Goal: Information Seeking & Learning: Find specific fact

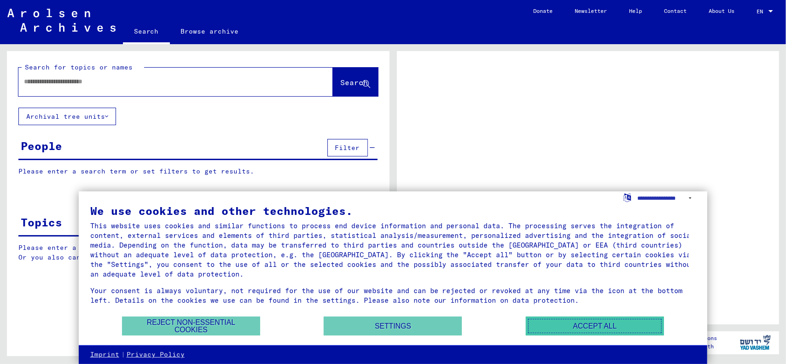
click at [581, 326] on button "Accept all" at bounding box center [595, 326] width 138 height 19
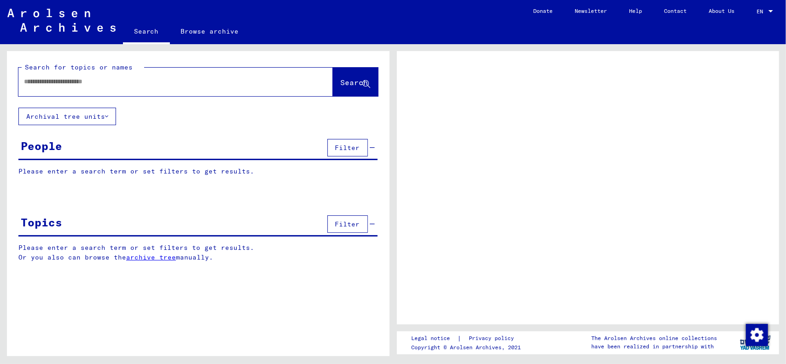
click at [122, 80] on input "text" at bounding box center [167, 82] width 287 height 10
type input "*****"
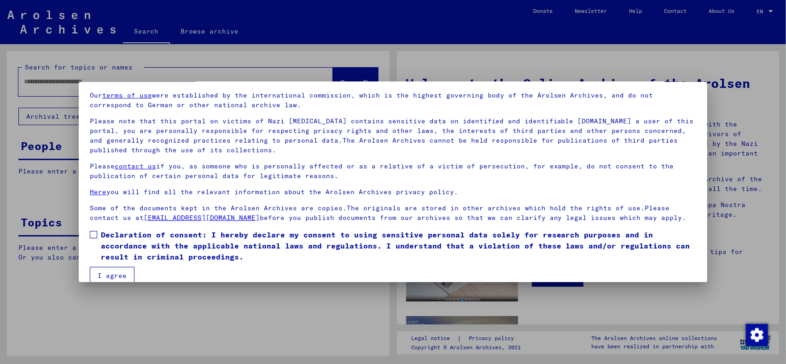
scroll to position [46, 0]
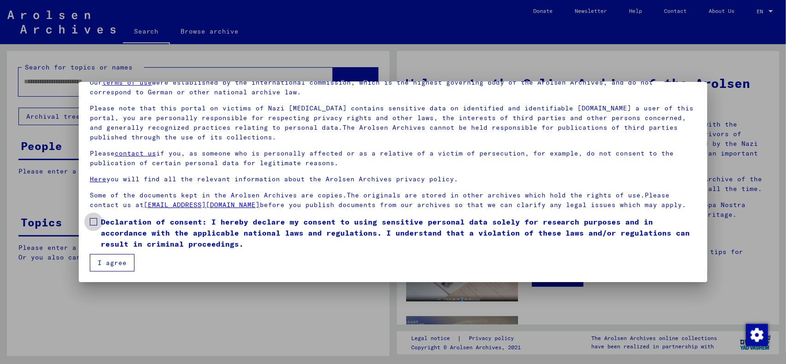
click at [92, 221] on span at bounding box center [93, 221] width 7 height 7
click at [104, 255] on button "I agree" at bounding box center [112, 262] width 45 height 17
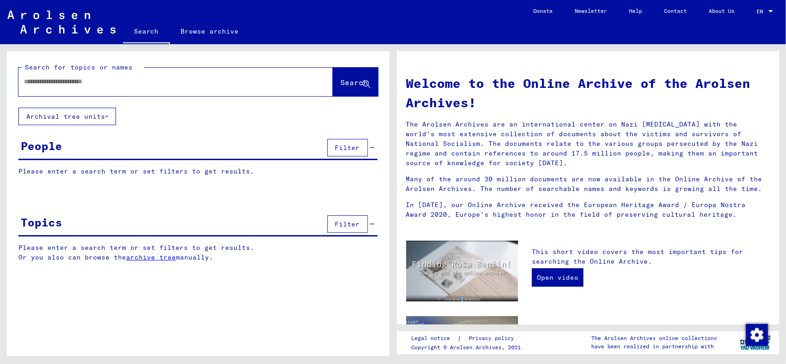
click at [99, 81] on input "text" at bounding box center [164, 82] width 281 height 10
type input "**********"
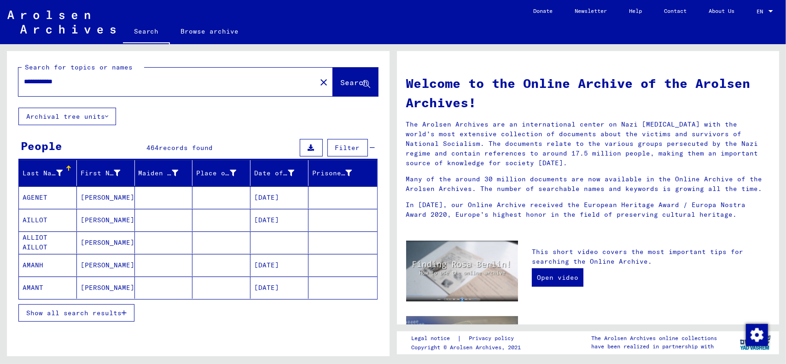
scroll to position [38, 0]
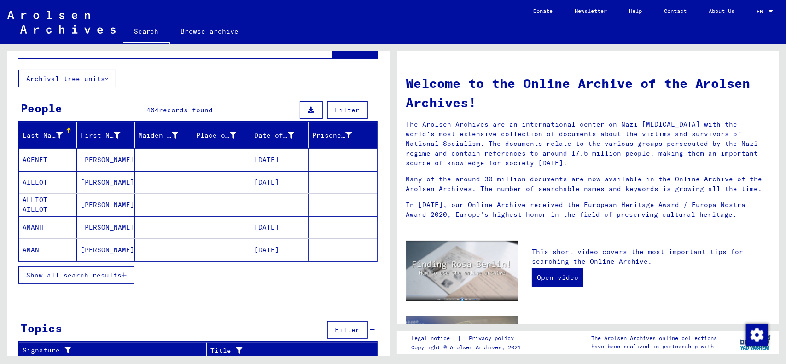
click at [124, 274] on icon "button" at bounding box center [124, 275] width 5 height 6
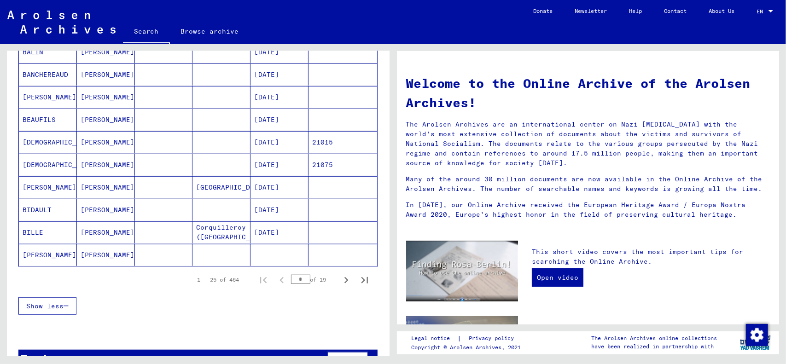
scroll to position [498, 0]
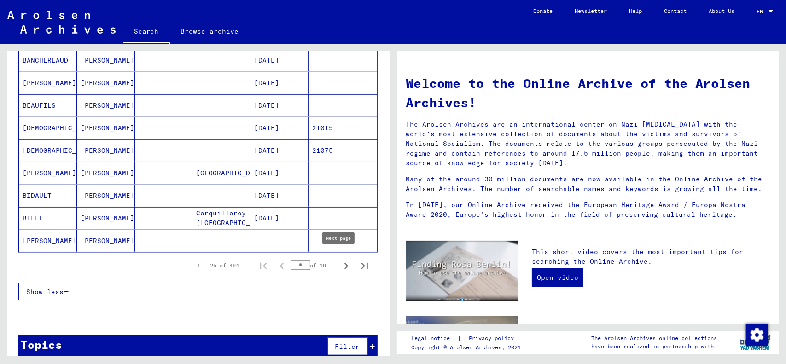
click at [344, 263] on icon "Next page" at bounding box center [346, 266] width 4 height 6
type input "*"
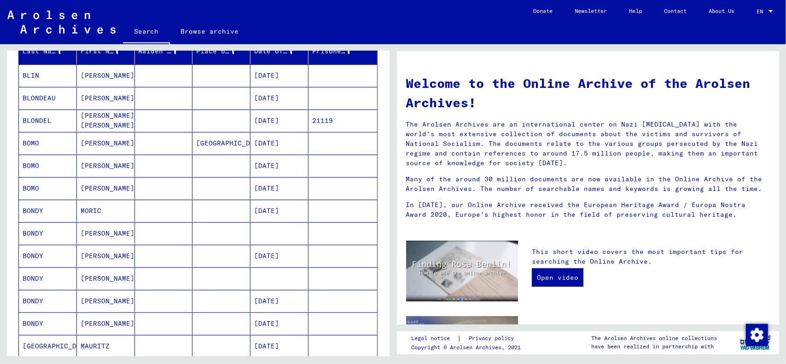
scroll to position [0, 0]
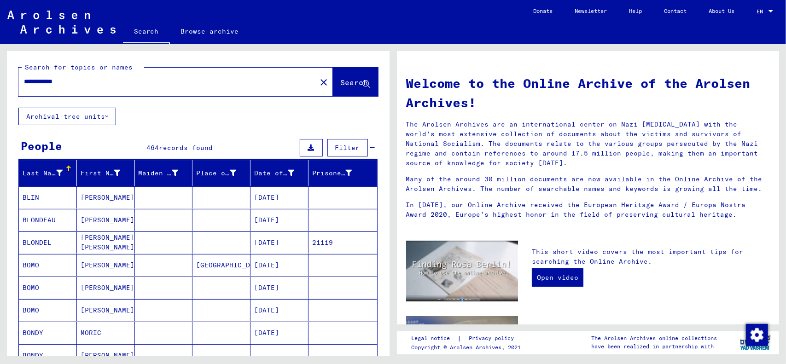
drag, startPoint x: 48, startPoint y: 81, endPoint x: 29, endPoint y: 88, distance: 20.1
click at [29, 88] on div "**********" at bounding box center [161, 81] width 287 height 21
type input "**********"
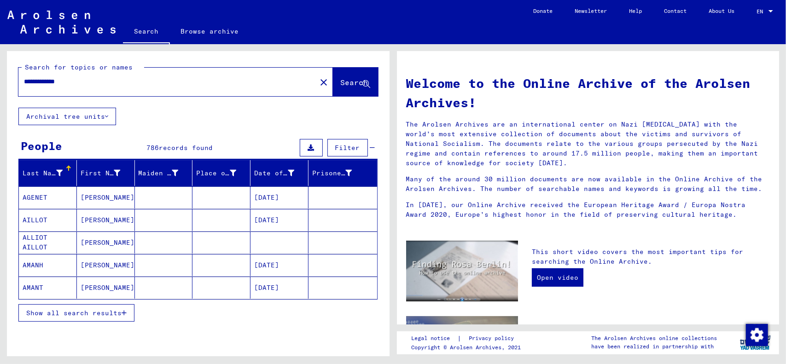
click at [122, 314] on button "Show all search results" at bounding box center [76, 312] width 116 height 17
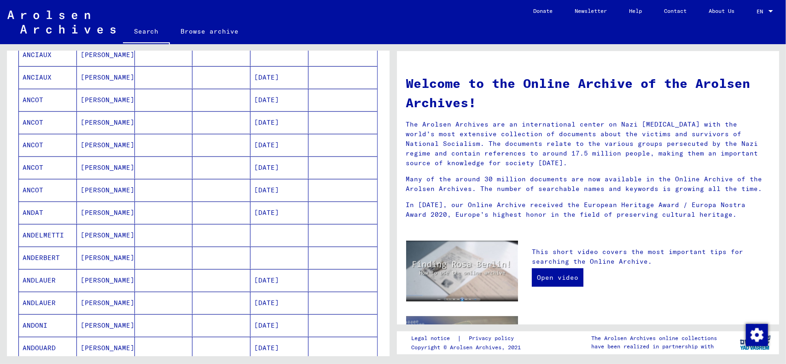
scroll to position [573, 0]
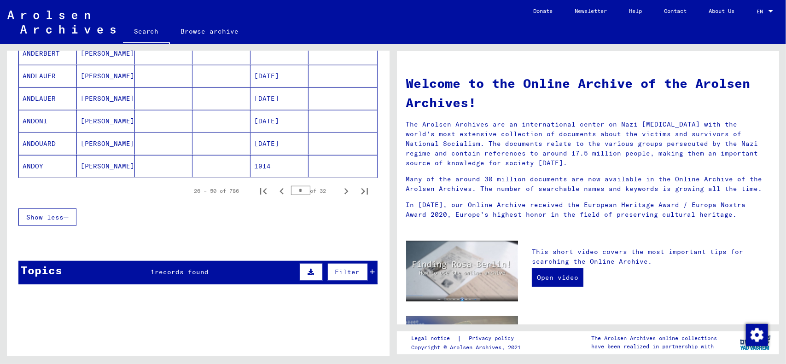
click at [295, 186] on input "*" at bounding box center [300, 190] width 19 height 9
click at [340, 186] on icon "Next page" at bounding box center [346, 191] width 13 height 13
click at [344, 188] on icon "Next page" at bounding box center [346, 191] width 4 height 6
click at [340, 185] on icon "Next page" at bounding box center [346, 191] width 13 height 13
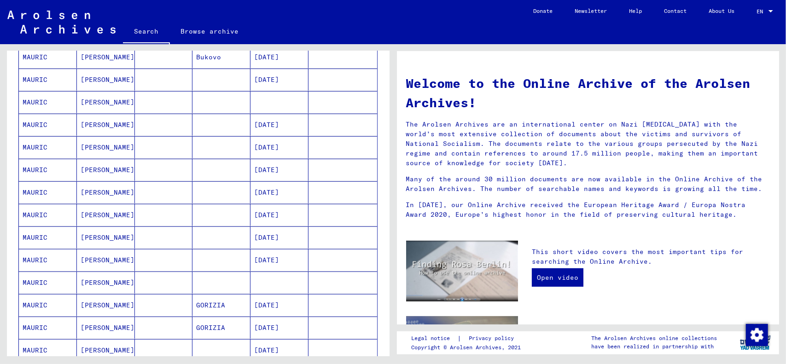
scroll to position [527, 0]
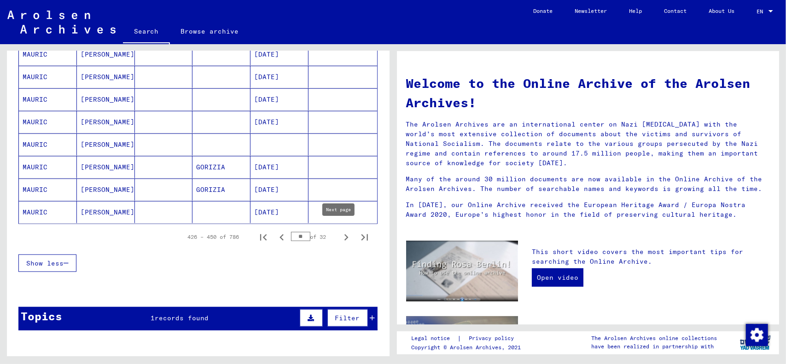
click at [344, 234] on icon "Next page" at bounding box center [346, 237] width 4 height 6
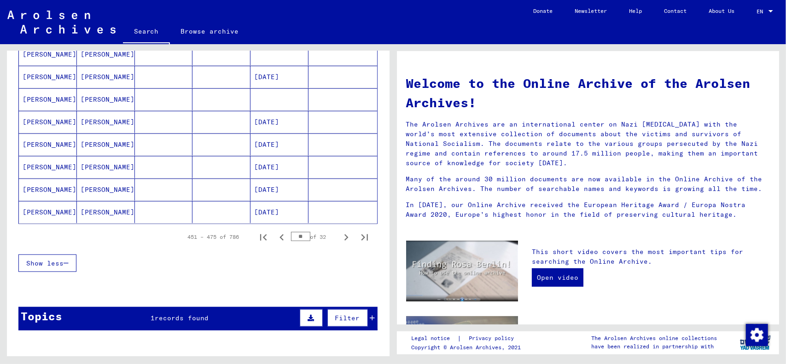
click at [344, 234] on icon "Next page" at bounding box center [346, 237] width 4 height 6
type input "**"
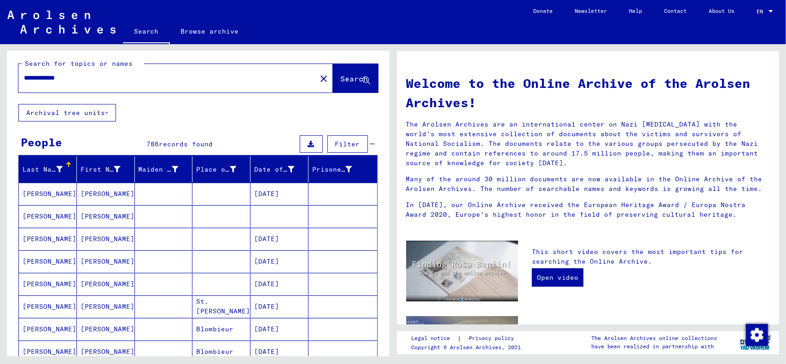
scroll to position [0, 0]
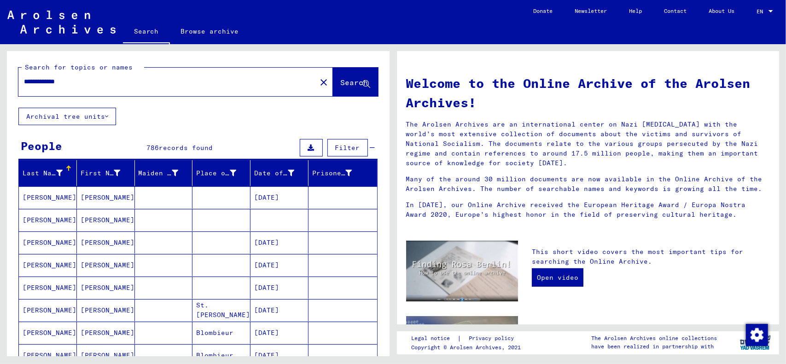
click at [41, 83] on input "**********" at bounding box center [164, 82] width 281 height 10
drag, startPoint x: 50, startPoint y: 82, endPoint x: 29, endPoint y: 87, distance: 20.8
click at [29, 87] on div "**********" at bounding box center [161, 81] width 287 height 21
type input "**********"
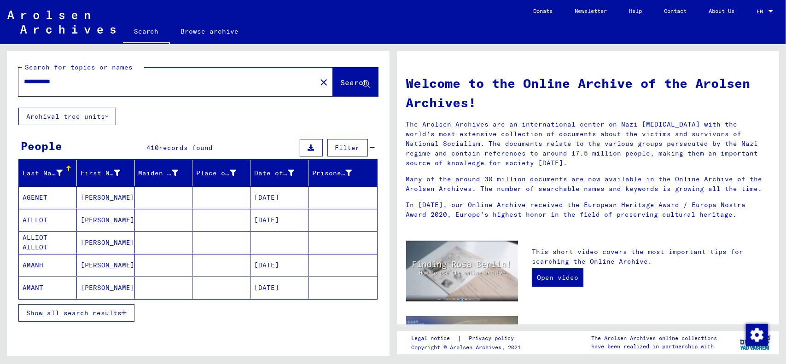
scroll to position [30, 0]
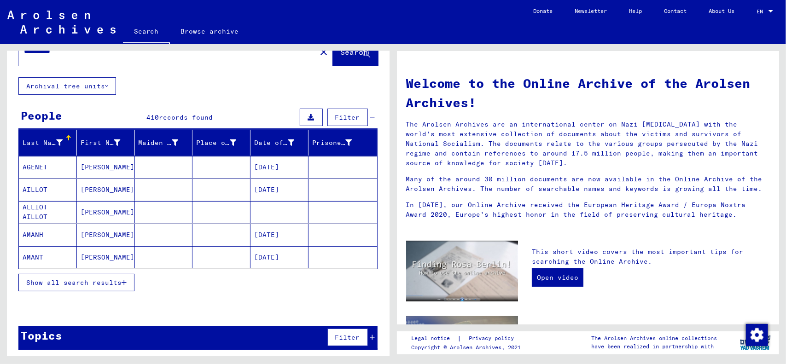
click at [115, 279] on span "Show all search results" at bounding box center [73, 283] width 95 height 8
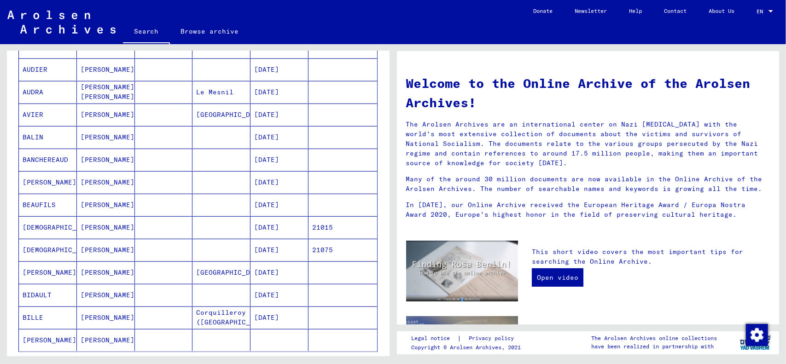
scroll to position [505, 0]
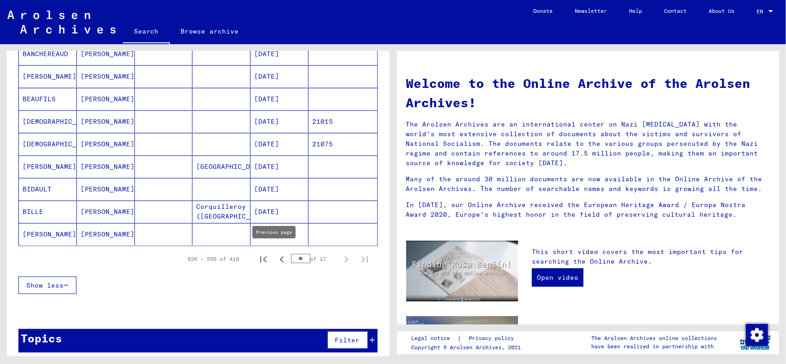
click at [276, 255] on icon "Previous page" at bounding box center [281, 259] width 13 height 13
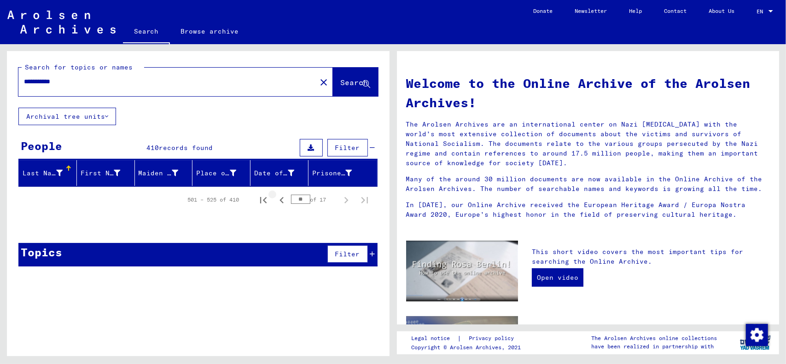
scroll to position [0, 0]
click at [265, 201] on icon "First page" at bounding box center [263, 200] width 6 height 6
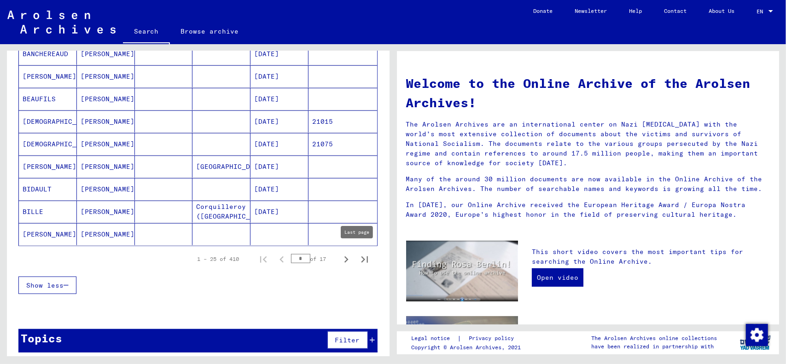
click at [361, 256] on icon "Last page" at bounding box center [364, 259] width 6 height 6
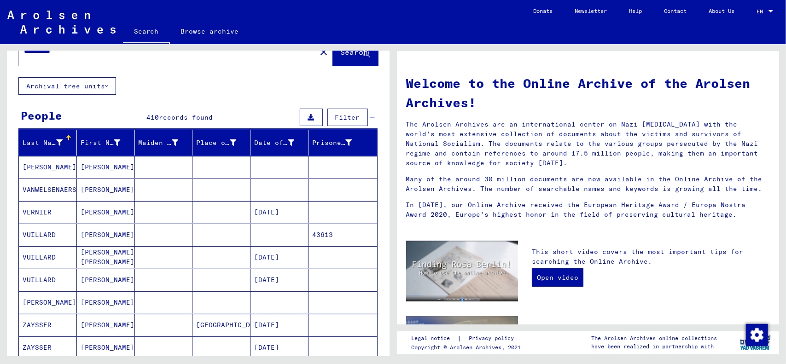
scroll to position [169, 0]
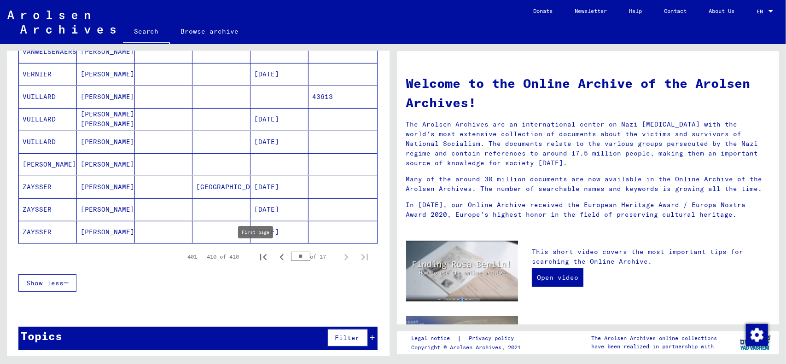
click at [257, 254] on icon "First page" at bounding box center [263, 257] width 13 height 13
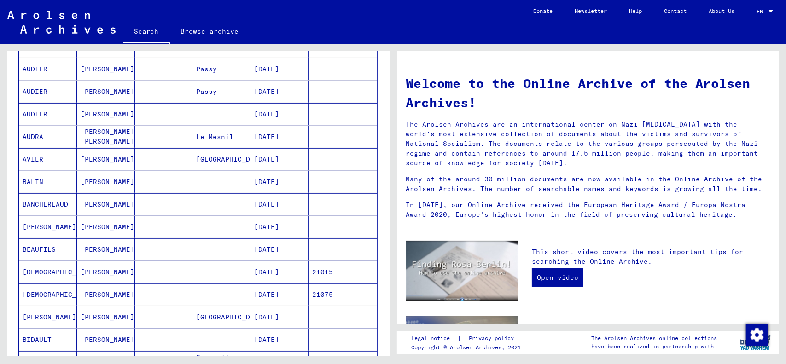
scroll to position [491, 0]
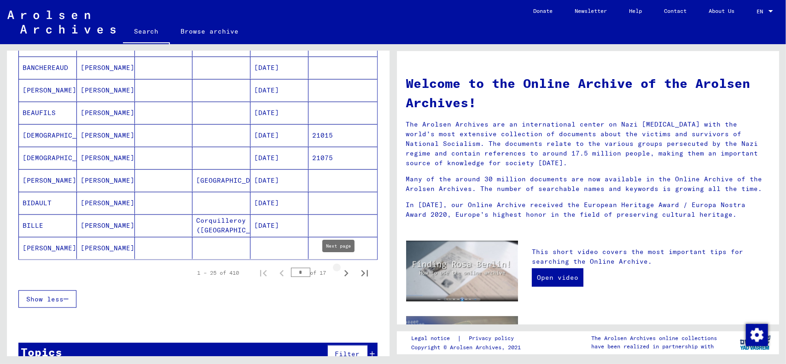
click at [340, 268] on icon "Next page" at bounding box center [346, 273] width 13 height 13
type input "*"
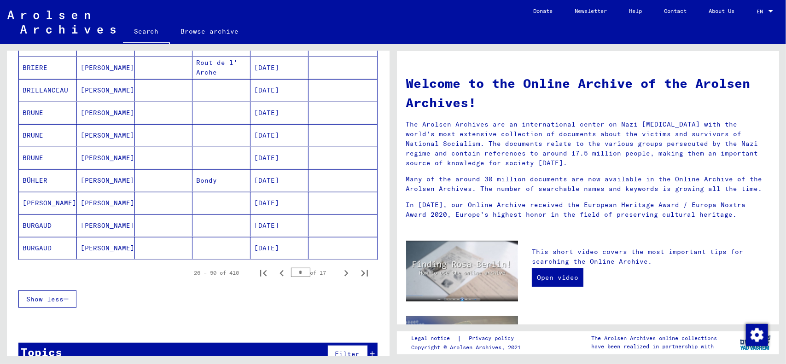
scroll to position [215, 0]
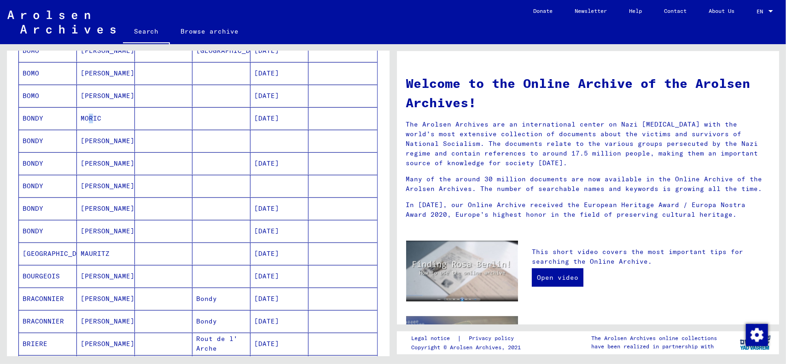
drag, startPoint x: 91, startPoint y: 118, endPoint x: 85, endPoint y: 115, distance: 6.6
click at [85, 115] on mat-cell "MORIC" at bounding box center [106, 118] width 58 height 22
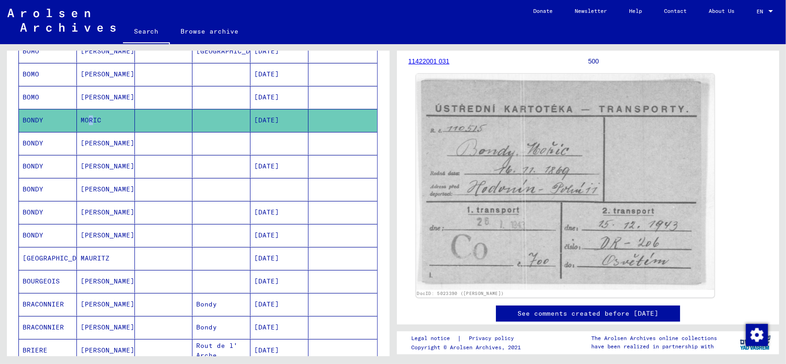
scroll to position [138, 0]
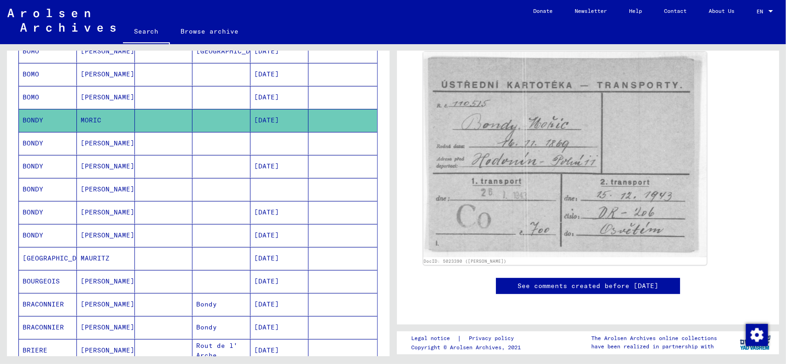
click at [97, 140] on mat-cell "[PERSON_NAME]" at bounding box center [106, 143] width 58 height 23
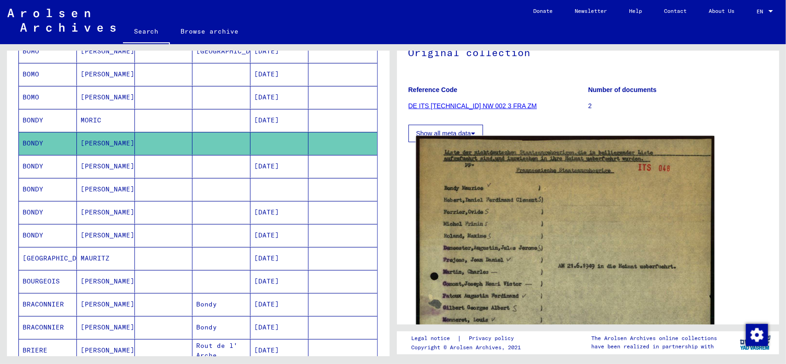
scroll to position [138, 0]
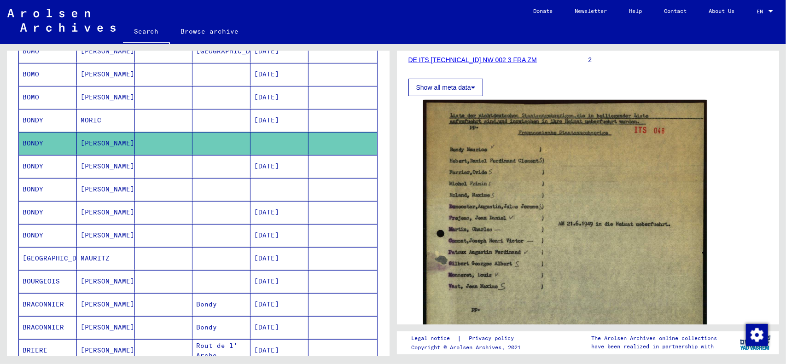
click at [97, 180] on mat-cell "[PERSON_NAME]" at bounding box center [106, 189] width 58 height 23
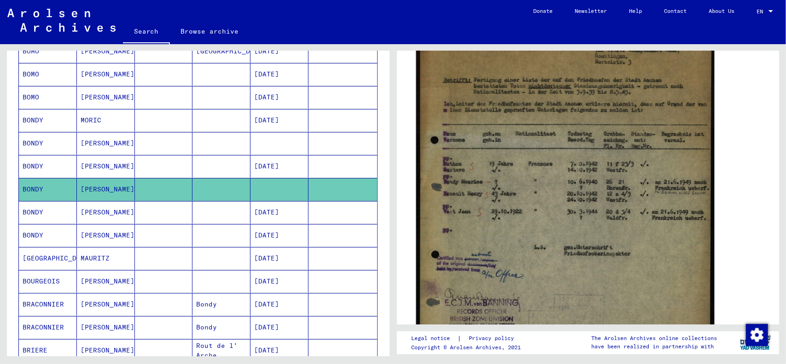
scroll to position [230, 0]
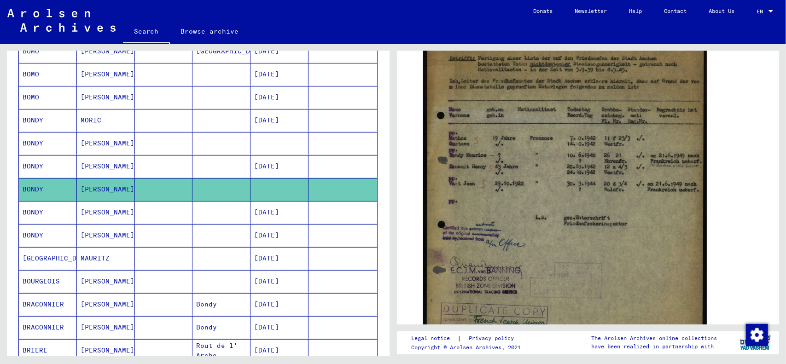
click at [112, 120] on mat-cell "MORIC" at bounding box center [106, 120] width 58 height 23
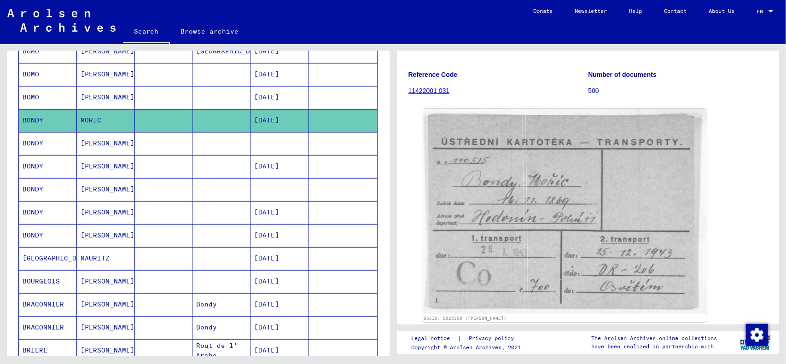
scroll to position [92, 0]
